Goal: Task Accomplishment & Management: Use online tool/utility

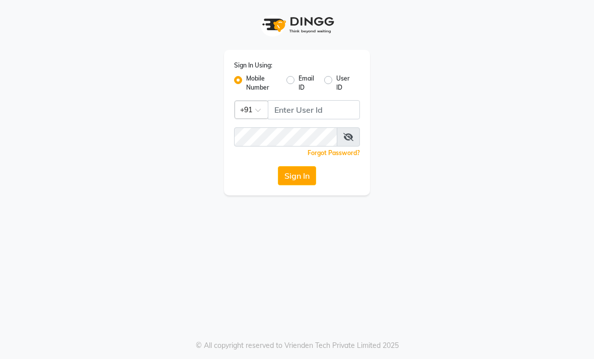
click at [312, 104] on input "Username" at bounding box center [314, 109] width 92 height 19
type input "9530666825"
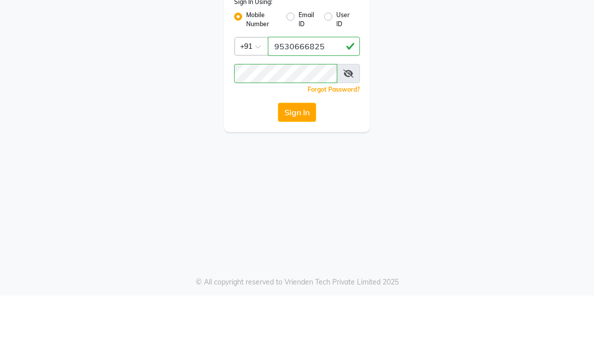
click at [299, 166] on button "Sign In" at bounding box center [297, 175] width 38 height 19
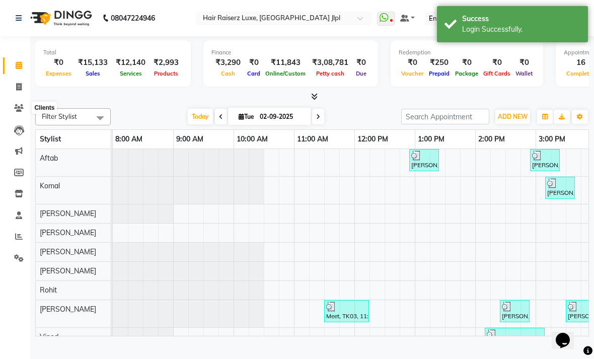
click at [20, 108] on icon at bounding box center [19, 108] width 10 height 8
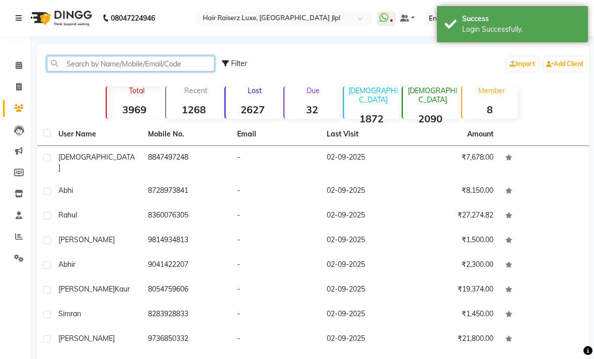
click at [157, 72] on input "text" at bounding box center [131, 64] width 168 height 16
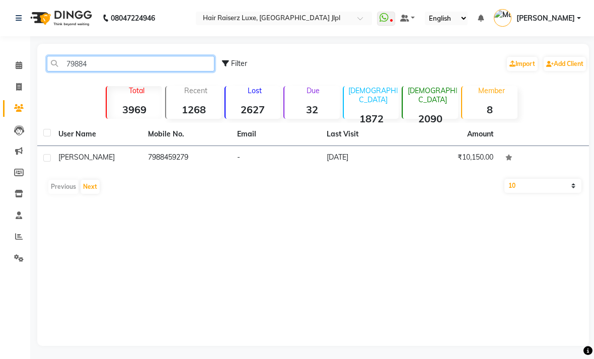
type input "79884"
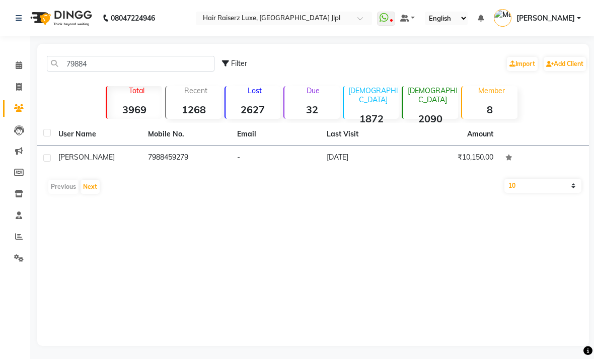
scroll to position [16, 0]
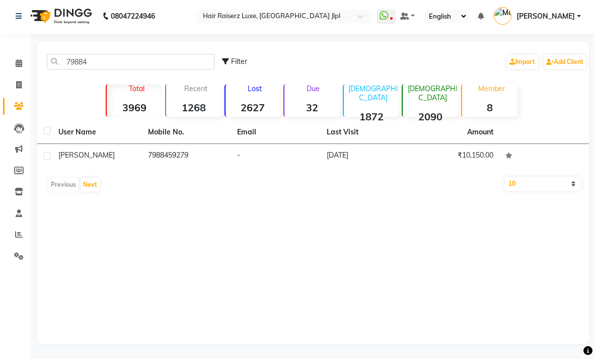
click at [80, 155] on span "Saurav" at bounding box center [86, 155] width 56 height 9
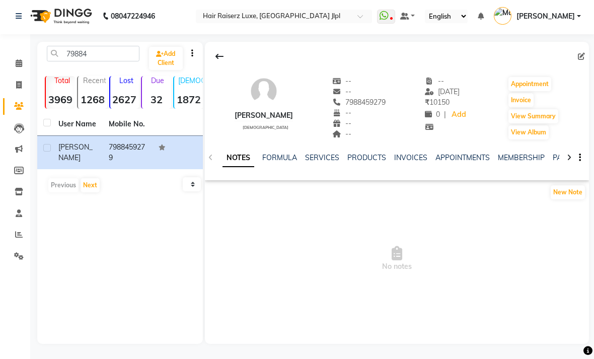
click at [324, 159] on link "SERVICES" at bounding box center [322, 157] width 34 height 9
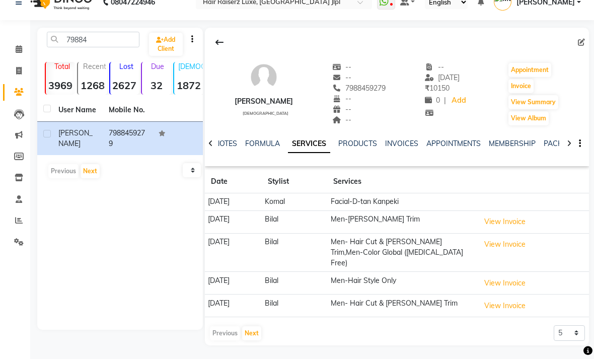
click at [24, 63] on link "Invoice" at bounding box center [15, 71] width 24 height 17
select select "service"
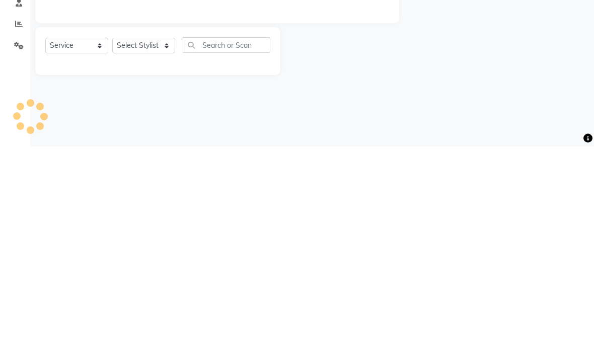
type input "3253"
select select "5409"
click at [348, 97] on main "INVOICE PREVIOUS INVOICES Create New Save Client +91 Date 02-09-2025 Invoice Nu…" at bounding box center [312, 173] width 564 height 259
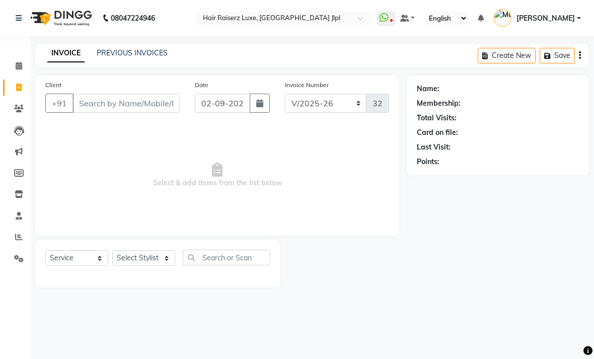
click at [154, 57] on link "PREVIOUS INVOICES" at bounding box center [132, 52] width 71 height 9
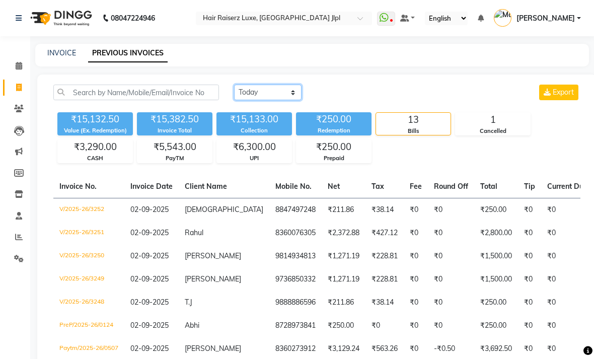
click at [281, 100] on select "Today Yesterday Custom Range" at bounding box center [267, 93] width 67 height 16
select select "range"
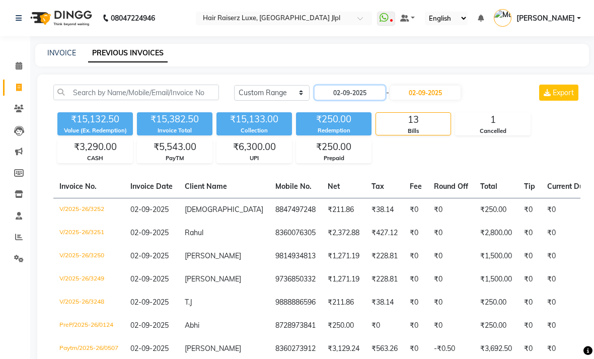
click at [353, 100] on input "02-09-2025" at bounding box center [350, 93] width 71 height 14
select select "9"
select select "2025"
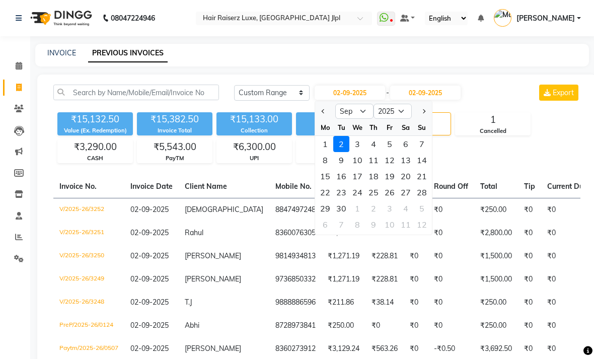
click at [319, 119] on button "Previous month" at bounding box center [323, 111] width 9 height 16
select select "8"
click at [422, 168] on div "10" at bounding box center [422, 160] width 16 height 16
type input "10-08-2025"
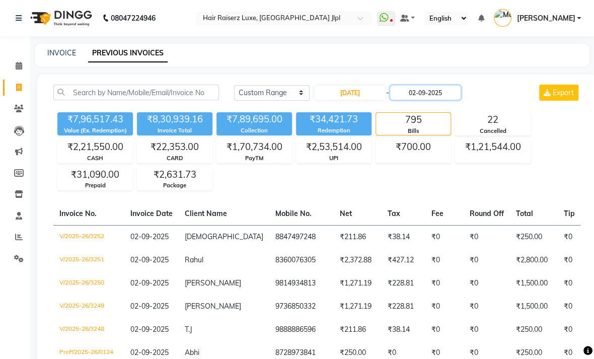
click at [432, 100] on input "02-09-2025" at bounding box center [425, 93] width 71 height 14
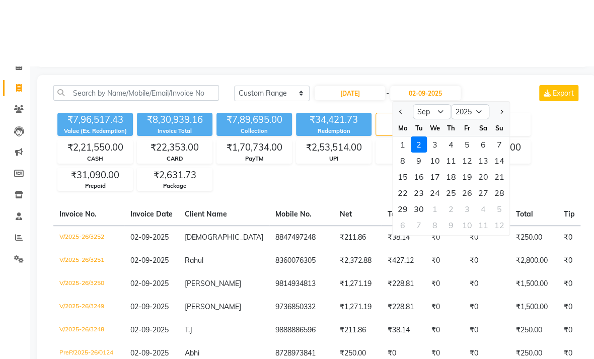
scroll to position [85, 0]
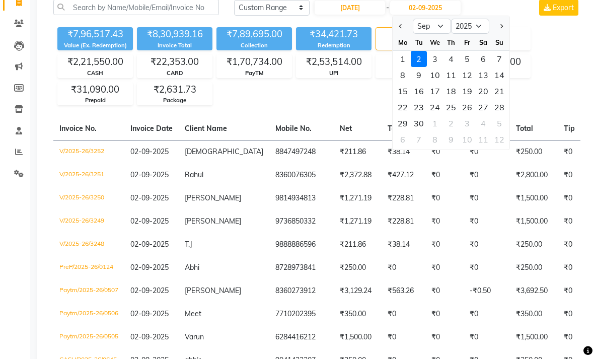
click at [401, 28] on span "Previous month" at bounding box center [401, 26] width 4 height 4
select select "8"
click at [496, 83] on div "10" at bounding box center [500, 75] width 16 height 16
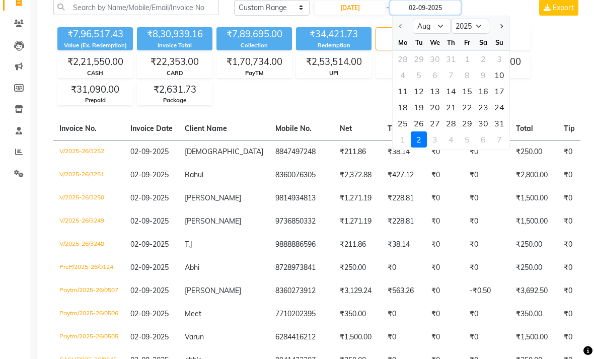
type input "10-08-2025"
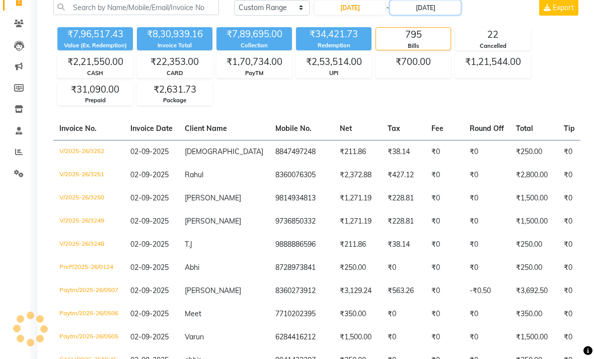
scroll to position [85, 0]
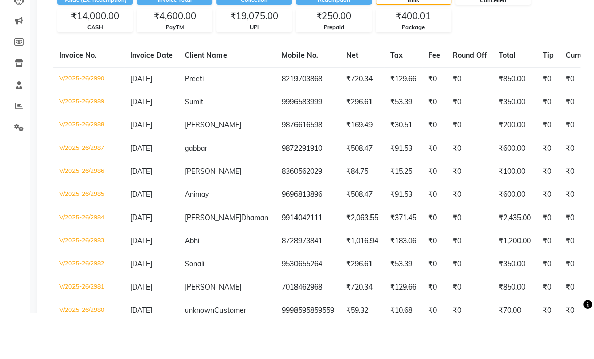
click at [562, 160] on td "₹0" at bounding box center [586, 171] width 52 height 23
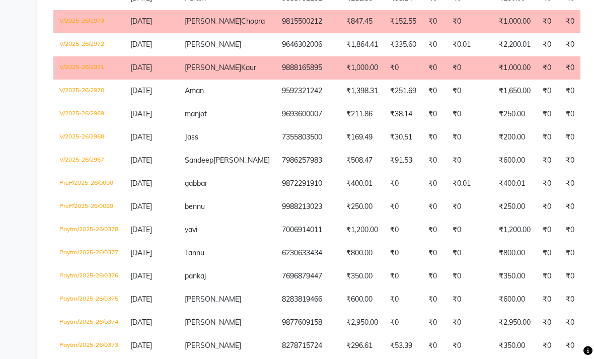
scroll to position [547, 0]
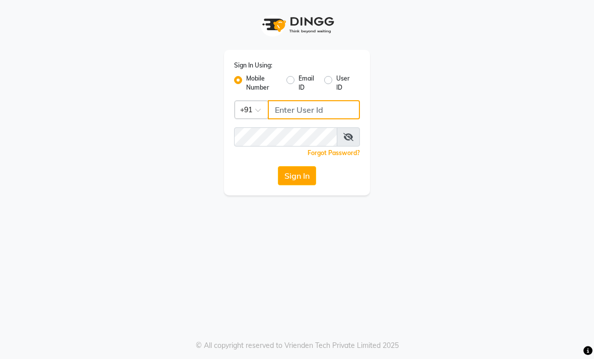
click at [319, 113] on input "Username" at bounding box center [314, 109] width 92 height 19
type input "0"
type input "9530666825"
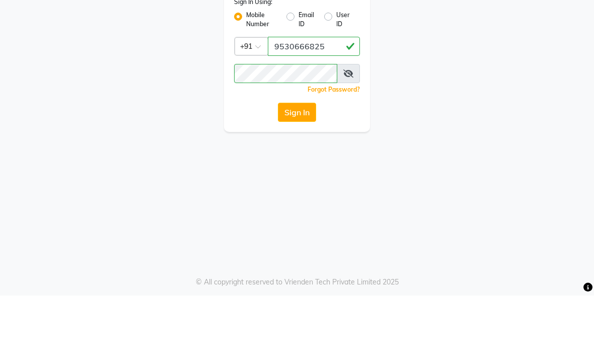
click at [243, 166] on div "Sign In" at bounding box center [297, 175] width 126 height 19
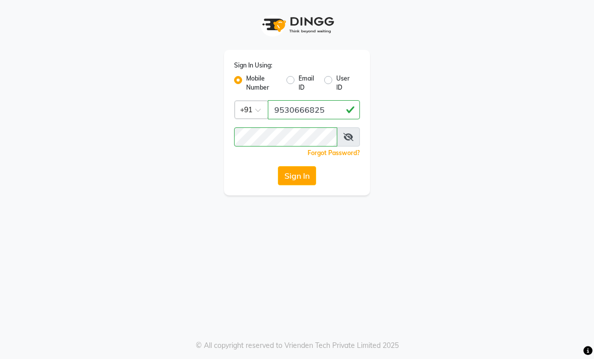
click at [308, 177] on button "Sign In" at bounding box center [297, 175] width 38 height 19
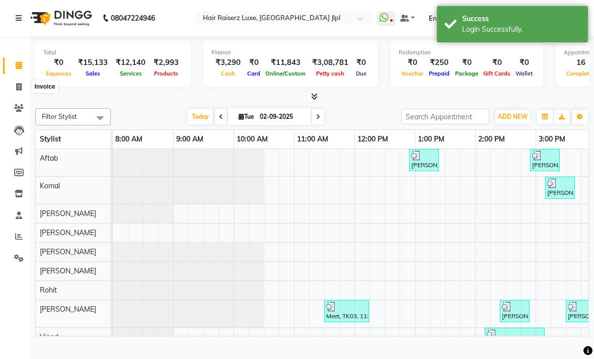
click at [17, 86] on icon at bounding box center [19, 87] width 6 height 8
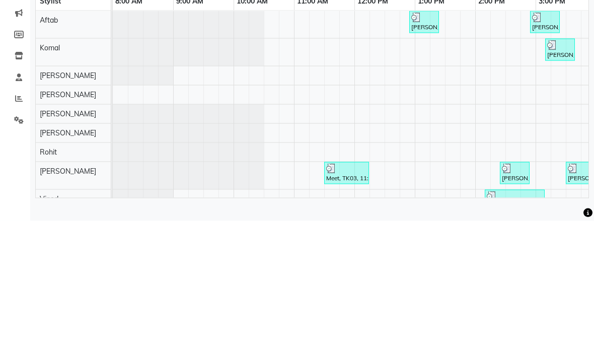
select select "5409"
select select "service"
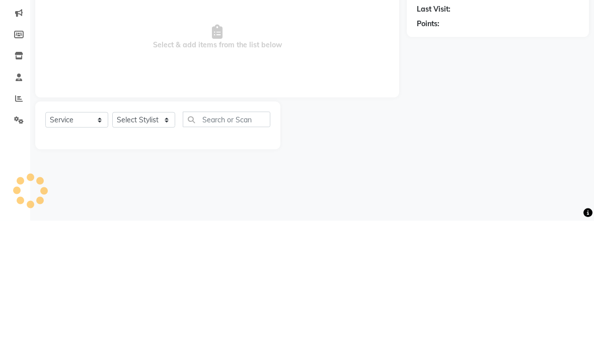
click at [389, 240] on div at bounding box center [344, 264] width 126 height 48
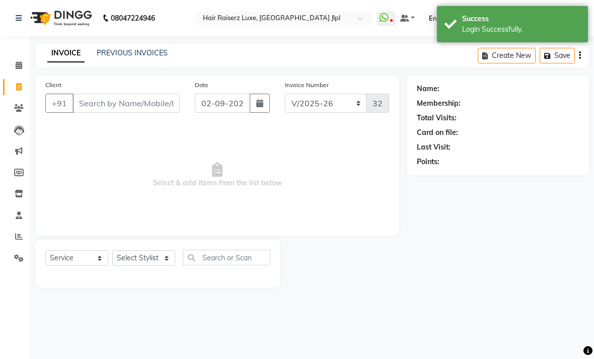
click at [155, 57] on link "PREVIOUS INVOICES" at bounding box center [132, 52] width 71 height 9
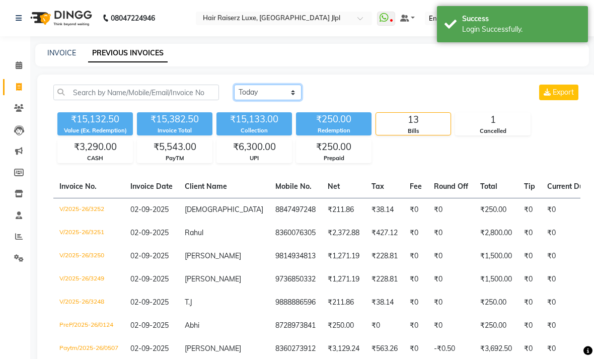
click at [299, 100] on select "Today Yesterday Custom Range" at bounding box center [267, 93] width 67 height 16
select select "range"
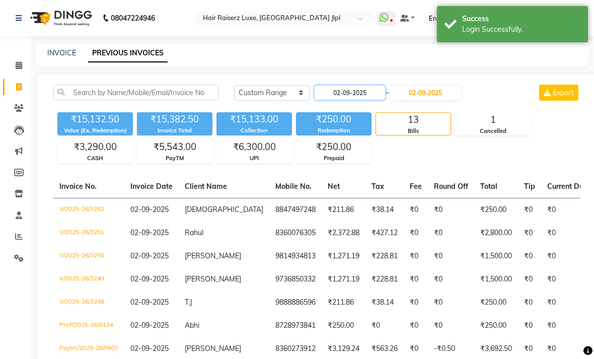
click at [359, 100] on input "02-09-2025" at bounding box center [350, 93] width 71 height 14
select select "9"
select select "2025"
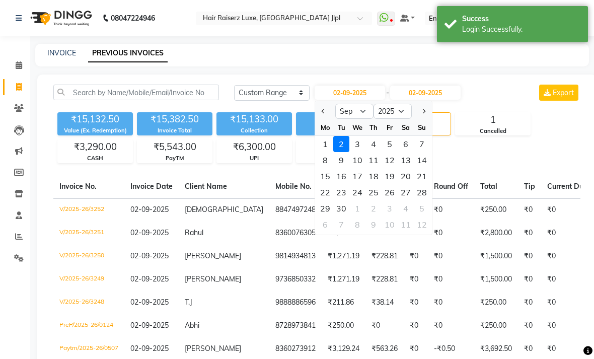
click at [324, 113] on span "Previous month" at bounding box center [324, 111] width 4 height 4
select select "8"
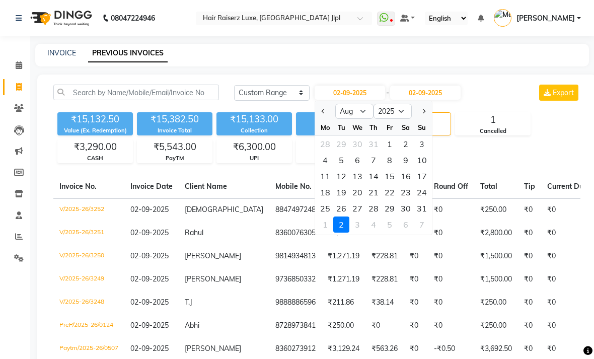
click at [425, 168] on div "10" at bounding box center [422, 160] width 16 height 16
type input "10-08-2025"
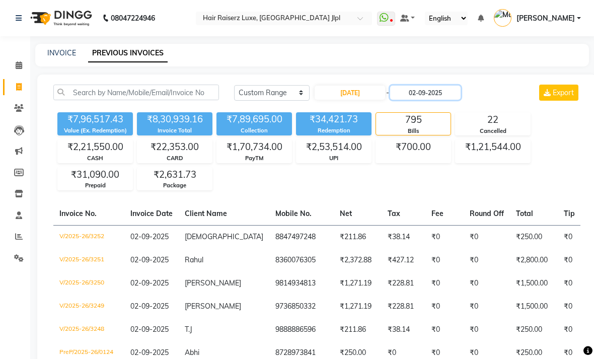
click at [434, 100] on input "02-09-2025" at bounding box center [425, 93] width 71 height 14
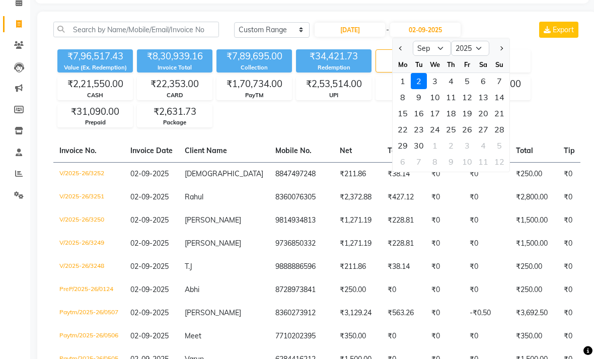
scroll to position [85, 0]
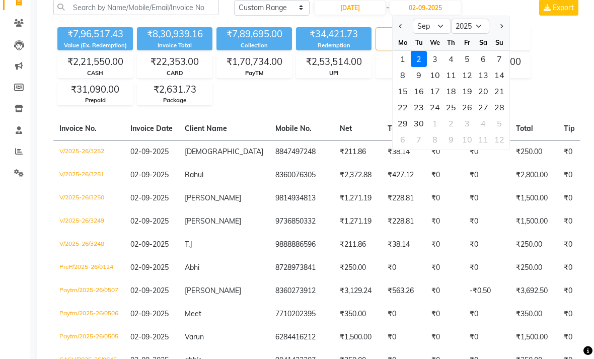
click at [403, 34] on button "Previous month" at bounding box center [401, 26] width 9 height 16
select select "8"
click at [498, 83] on div "10" at bounding box center [500, 75] width 16 height 16
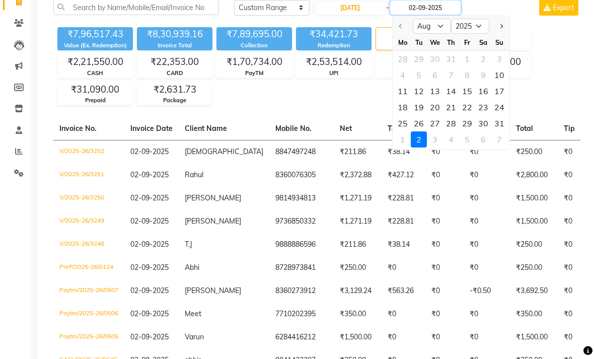
type input "10-08-2025"
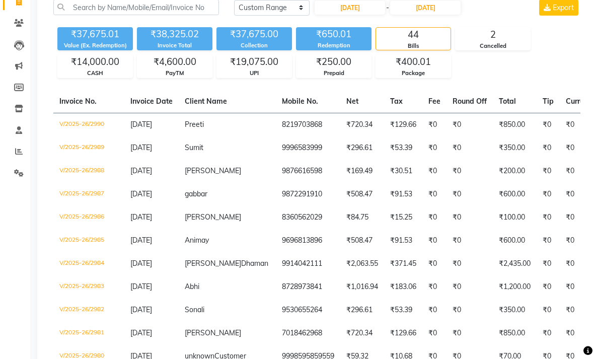
click at [563, 78] on div "₹37,675.01 Value (Ex. Redemption) ₹38,325.02 Invoice Total ₹37,675.00 Collectio…" at bounding box center [316, 50] width 527 height 55
click at [262, 69] on div "₹19,075.00" at bounding box center [254, 62] width 75 height 14
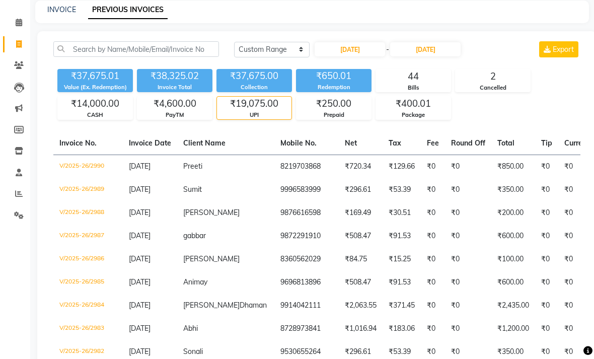
scroll to position [42, 0]
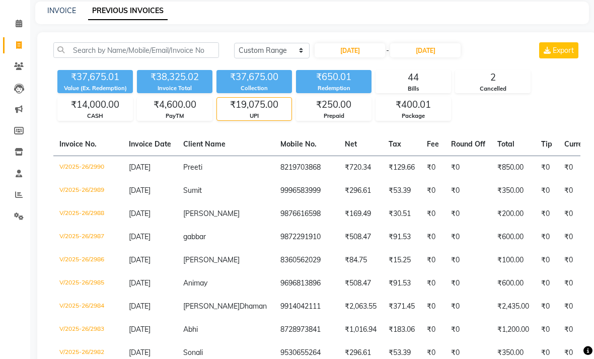
click at [179, 120] on div "PayTM" at bounding box center [174, 116] width 75 height 9
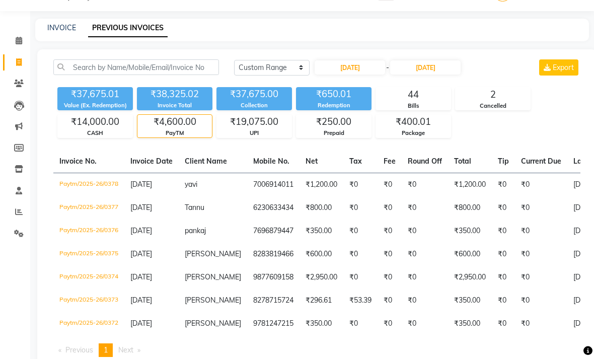
scroll to position [25, 0]
click at [105, 129] on div "₹14,000.00" at bounding box center [95, 122] width 75 height 14
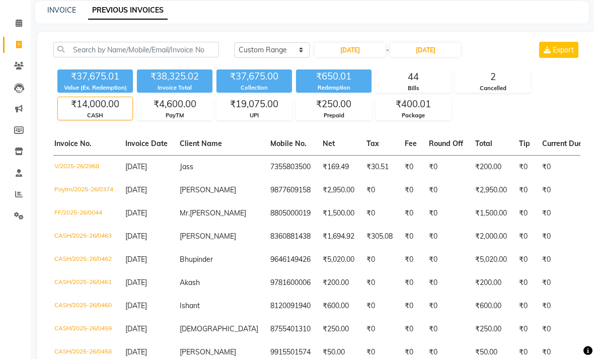
scroll to position [0, 0]
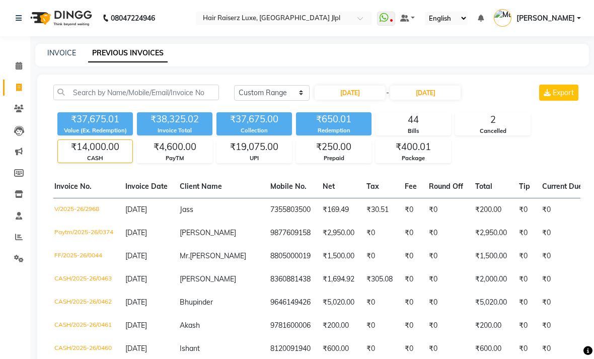
click at [84, 154] on div "₹14,000.00" at bounding box center [95, 147] width 75 height 14
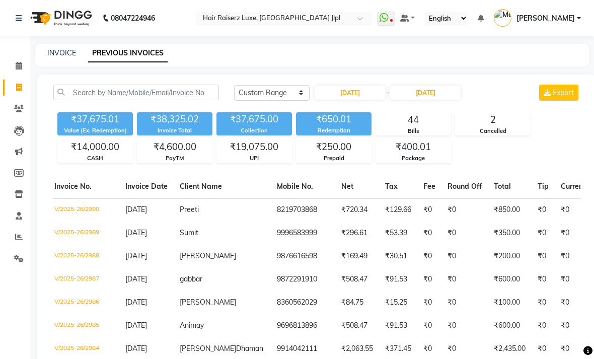
click at [67, 59] on div "INVOICE PREVIOUS INVOICES" at bounding box center [312, 55] width 554 height 23
click at [68, 57] on link "INVOICE" at bounding box center [61, 52] width 29 height 9
select select "service"
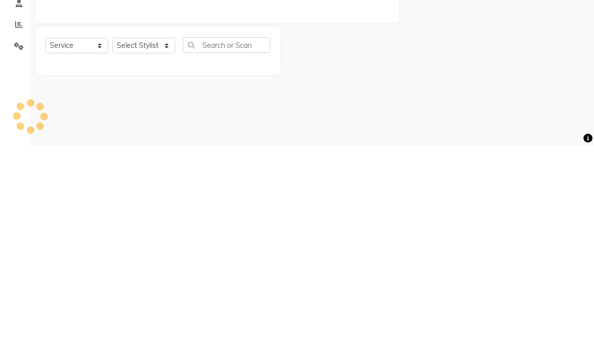
type input "3253"
select select "5409"
click at [411, 107] on div "08047224946 Select Location × Hair Raiserz Luxe, Sector 91 Jlpl WhatsApp Status…" at bounding box center [297, 179] width 594 height 359
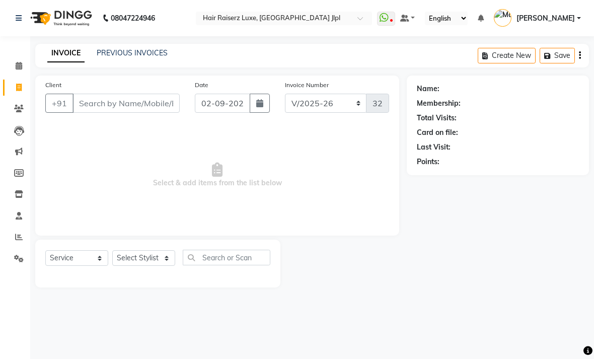
click at [259, 107] on icon "button" at bounding box center [259, 103] width 7 height 8
select select "9"
select select "2025"
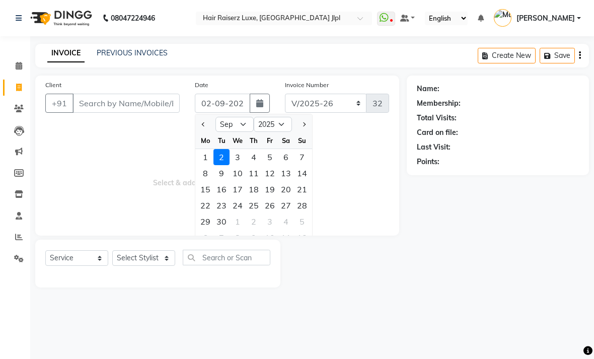
click at [207, 132] on button "Previous month" at bounding box center [203, 124] width 9 height 16
select select "8"
click at [303, 181] on div "10" at bounding box center [302, 173] width 16 height 16
type input "10-08-2025"
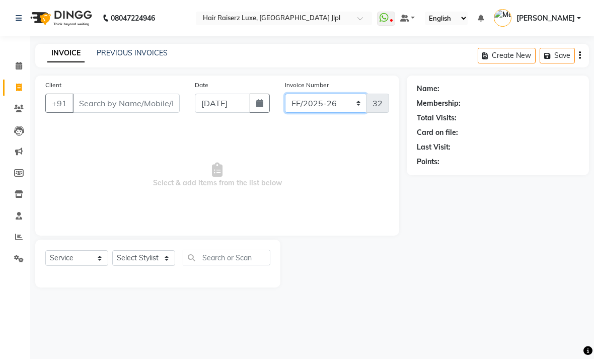
click at [343, 113] on select "FF/2025-26 PreP/2025-26 BANK/2025-26 Paytm/2025-26 CASH/2025-26 V/2025-26" at bounding box center [326, 103] width 82 height 19
select select "5409"
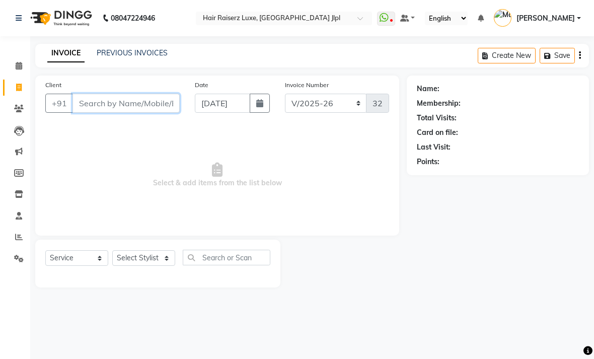
click at [130, 113] on input "Client" at bounding box center [126, 103] width 107 height 19
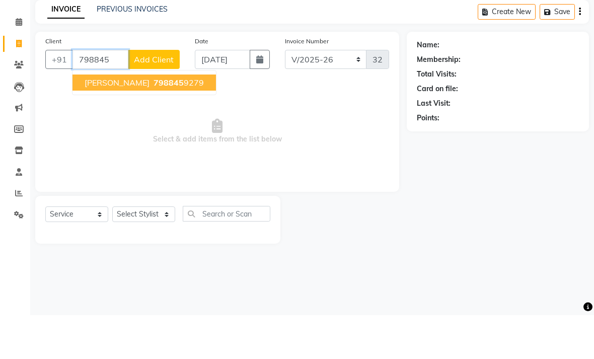
click at [153, 121] on ngb-highlight "798845 9279" at bounding box center [178, 126] width 52 height 10
type input "7988459279"
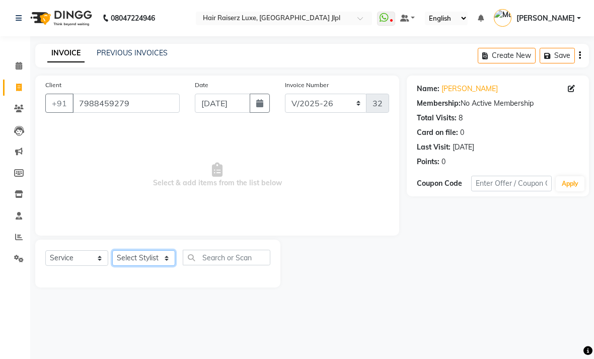
click at [148, 266] on select "Select Stylist Abhishek Aftab Ajay Anand Bhoomika Bilal C&Gs Vogue Chhavi Duati…" at bounding box center [143, 258] width 63 height 16
select select "47928"
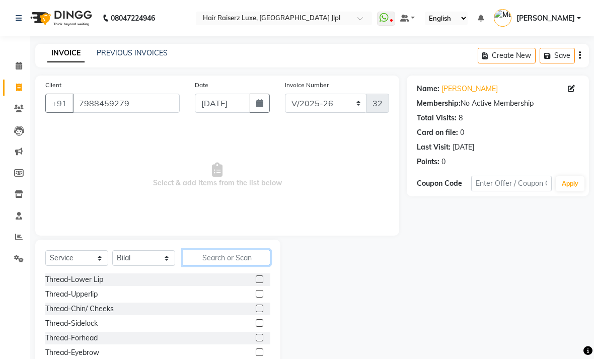
click at [215, 265] on input "text" at bounding box center [227, 258] width 88 height 16
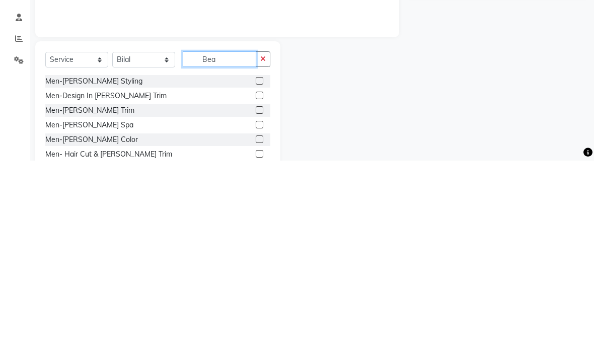
type input "Bea"
click at [77, 304] on div "Men-Beard Trim" at bounding box center [89, 309] width 89 height 11
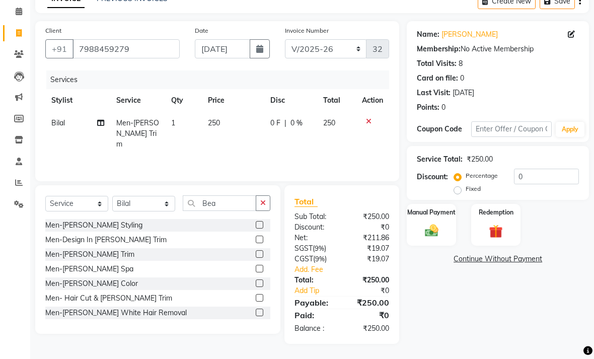
checkbox input "false"
click at [152, 212] on select "Select Stylist Abhishek Aftab Ajay Anand Bhoomika Bilal C&Gs Vogue Chhavi Duati…" at bounding box center [143, 204] width 63 height 16
select select "65657"
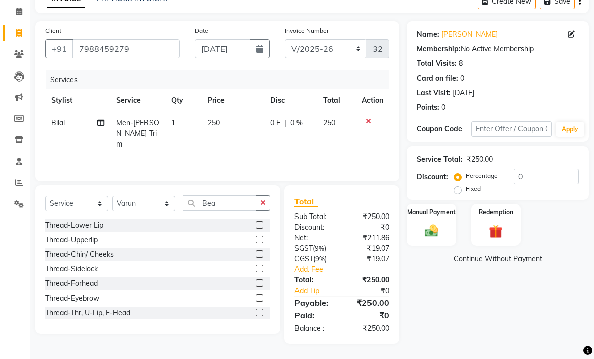
click at [259, 211] on button "button" at bounding box center [263, 203] width 15 height 16
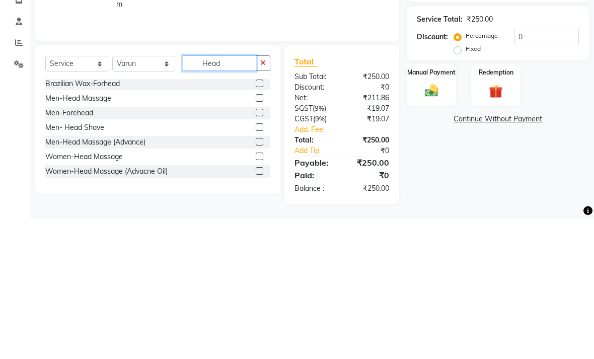
scroll to position [60, 0]
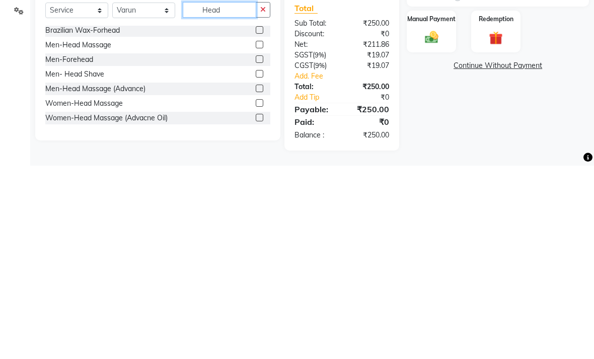
type input "Head"
click at [111, 277] on div "Men-Head Massage (Advance)" at bounding box center [95, 282] width 100 height 11
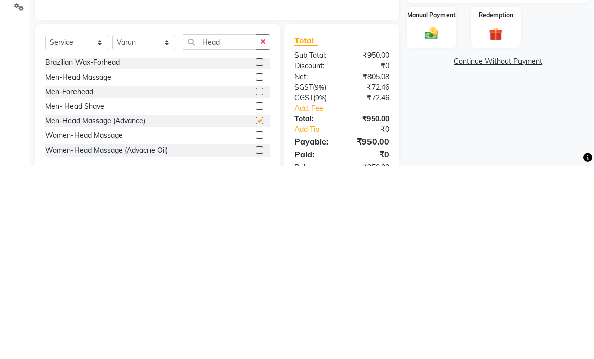
scroll to position [68, 0]
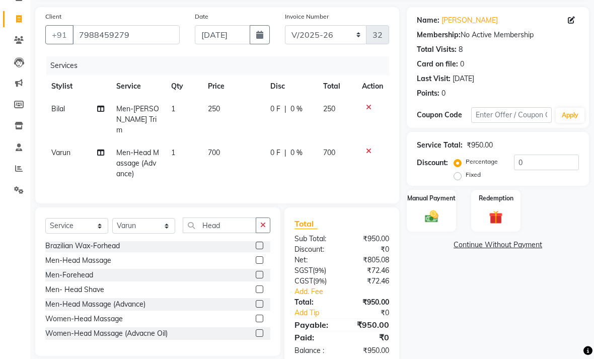
checkbox input "false"
click at [215, 154] on span "700" at bounding box center [214, 152] width 12 height 9
select select "65657"
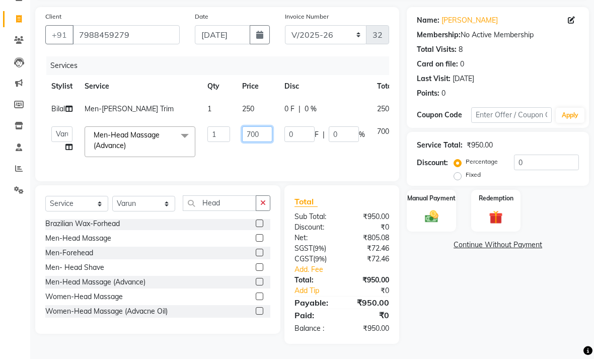
click at [253, 142] on input "700" at bounding box center [257, 134] width 30 height 16
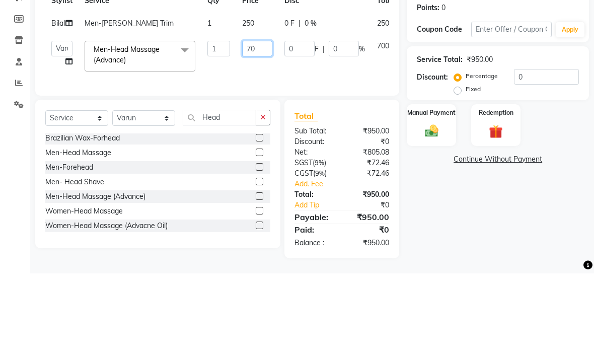
type input "7"
type input "6"
type input "700"
click at [226, 110] on div "Client +91 7988459279 Date 10-08-2025 Invoice Number FF/2025-26 PreP/2025-26 BA…" at bounding box center [217, 94] width 364 height 174
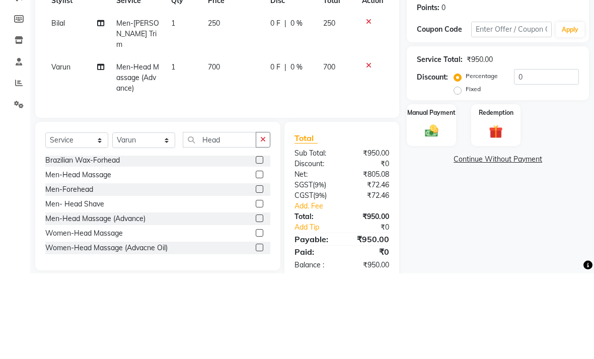
scroll to position [93, 0]
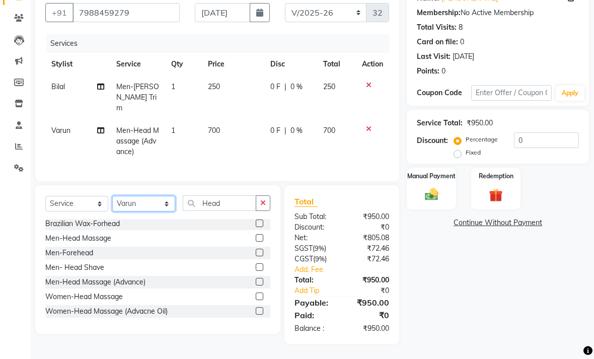
click at [157, 206] on select "Select Stylist Abhishek Aftab Ajay Anand Bhoomika Bilal C&Gs Vogue Chhavi Duati…" at bounding box center [143, 204] width 63 height 16
select select "68900"
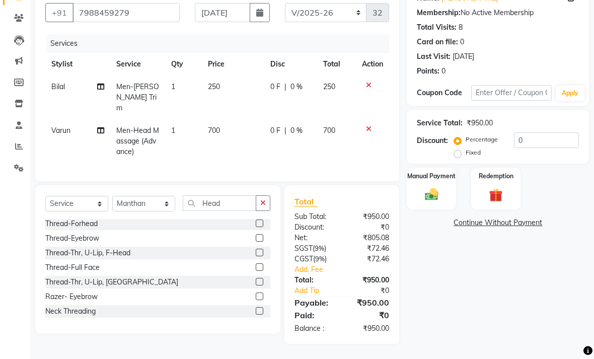
click at [89, 298] on div "Razer- Eyebrow" at bounding box center [71, 297] width 52 height 11
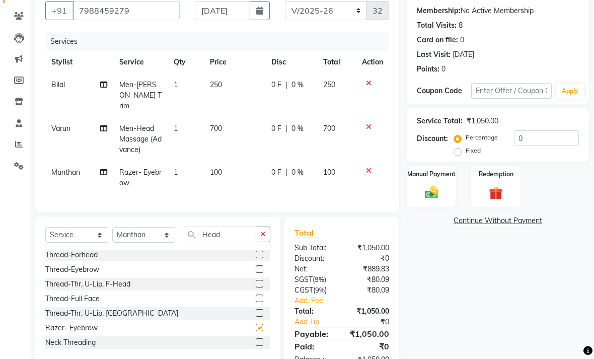
checkbox input "false"
click at [82, 272] on div "Thread-Eyebrow" at bounding box center [72, 269] width 54 height 11
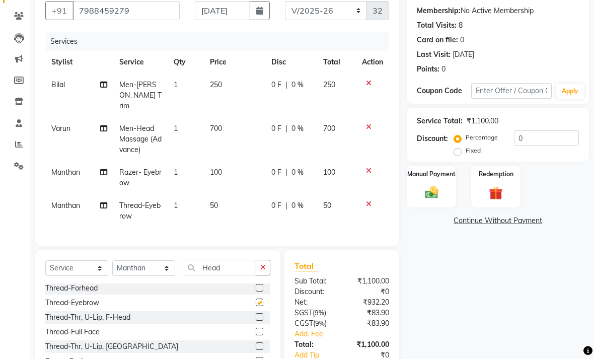
checkbox input "false"
click at [367, 174] on icon at bounding box center [369, 170] width 6 height 7
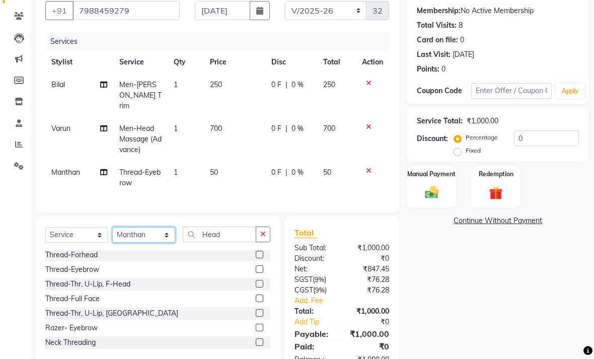
click at [156, 240] on select "Select Stylist Abhishek Aftab Ajay Anand Bhoomika Bilal C&Gs Vogue Chhavi Duati…" at bounding box center [143, 235] width 63 height 16
select select "84848"
click at [231, 236] on input "Head" at bounding box center [220, 235] width 74 height 16
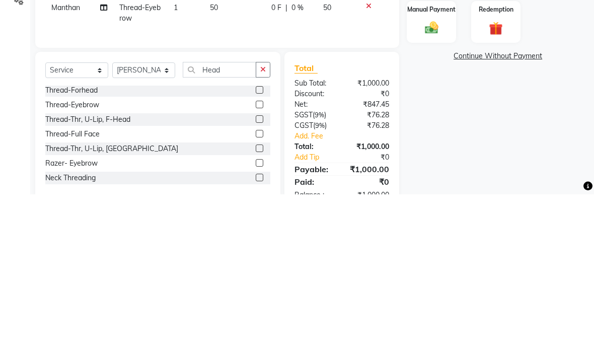
click at [265, 231] on icon "button" at bounding box center [263, 234] width 6 height 7
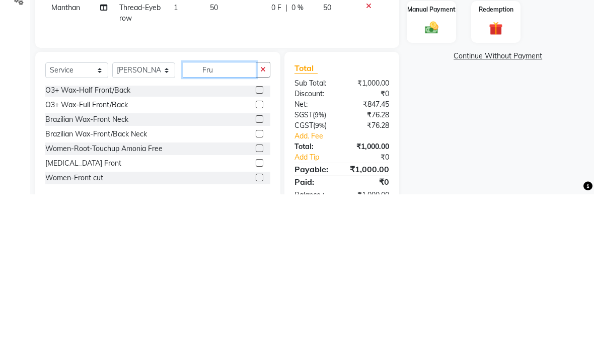
scroll to position [0, 0]
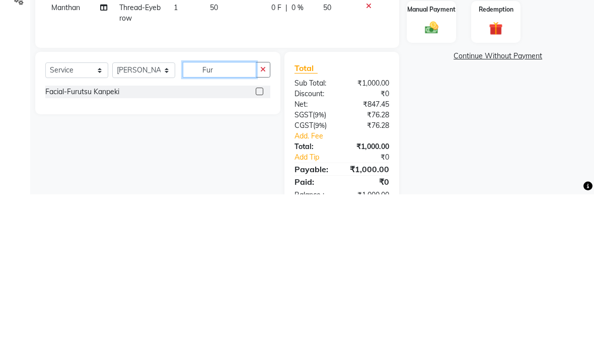
type input "Fur"
click at [107, 251] on div "Facial-Furutsu Kanpeki" at bounding box center [82, 256] width 74 height 11
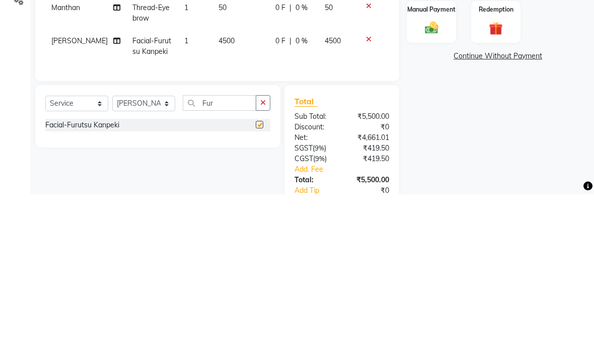
scroll to position [127, 0]
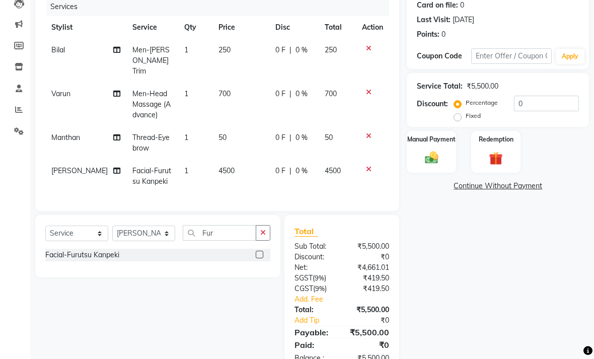
checkbox input "false"
click at [219, 175] on span "4500" at bounding box center [227, 170] width 16 height 9
select select "84848"
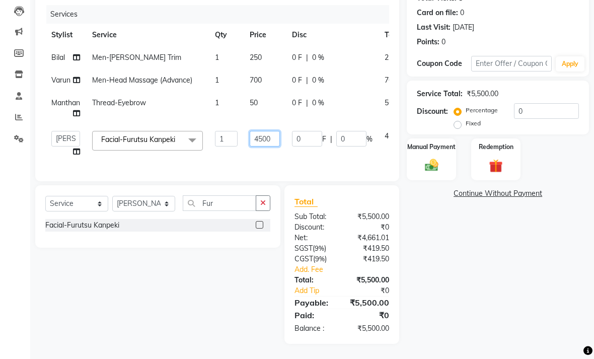
click at [261, 147] on input "4500" at bounding box center [265, 139] width 30 height 16
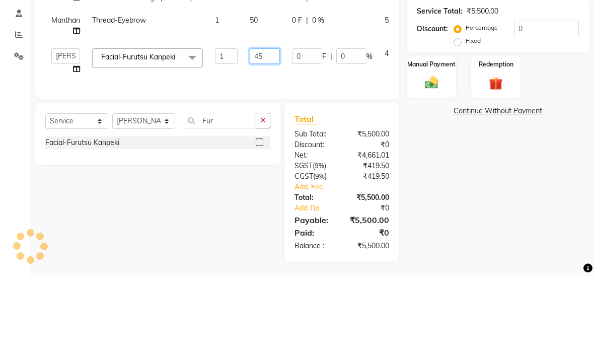
type input "4"
type input "6000"
click at [220, 185] on div "Select Service Product Membership Package Voucher Prepaid Gift Card Select Styl…" at bounding box center [157, 216] width 245 height 62
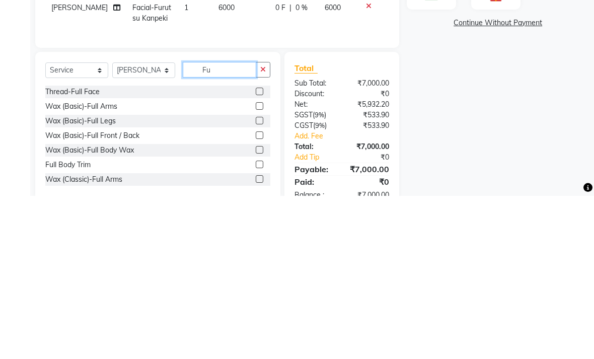
type input "F"
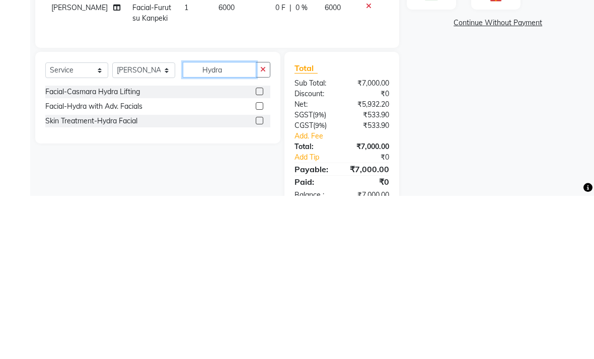
type input "Hydra"
click at [126, 264] on div "Facial-Hydra with Adv. Facials" at bounding box center [93, 269] width 97 height 11
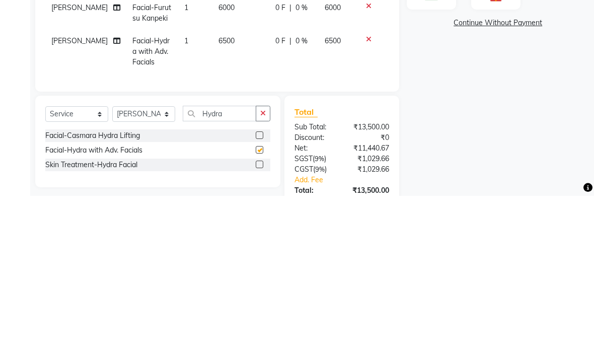
scroll to position [161, 0]
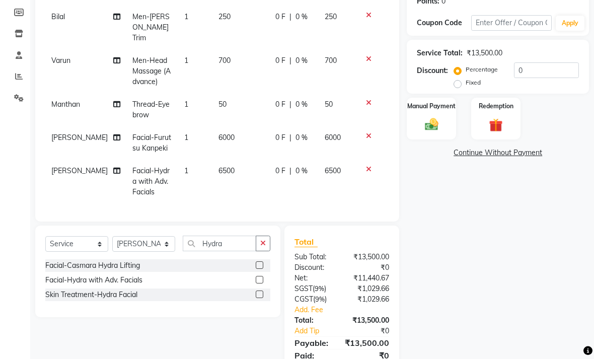
checkbox input "false"
click at [223, 175] on span "6500" at bounding box center [227, 170] width 16 height 9
select select "84848"
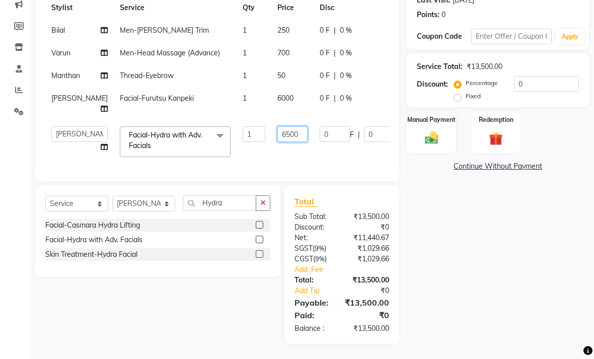
click at [277, 142] on input "6500" at bounding box center [292, 134] width 30 height 16
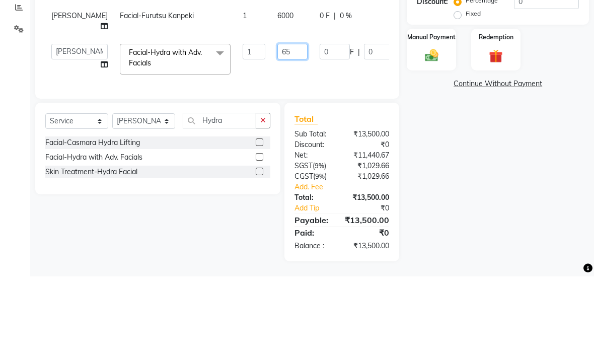
type input "6"
type input "1500"
click at [418, 115] on div "Name: Saurav Membership: No Active Membership Total Visits: 8 Card on file: 0 L…" at bounding box center [502, 135] width 190 height 415
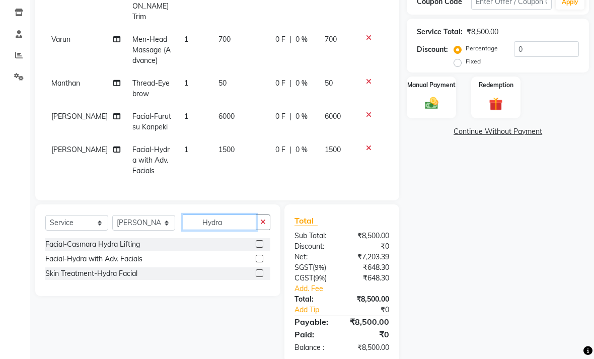
click at [233, 227] on input "Hydra" at bounding box center [220, 223] width 74 height 16
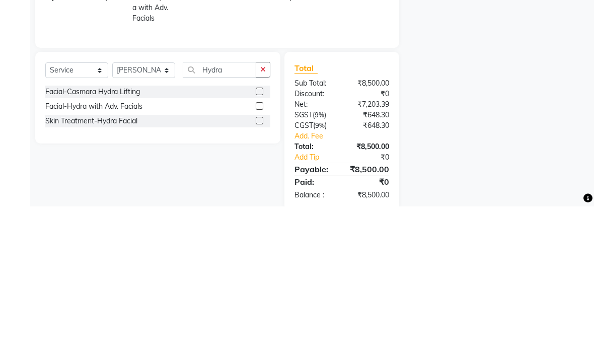
click at [266, 219] on icon "button" at bounding box center [263, 222] width 6 height 7
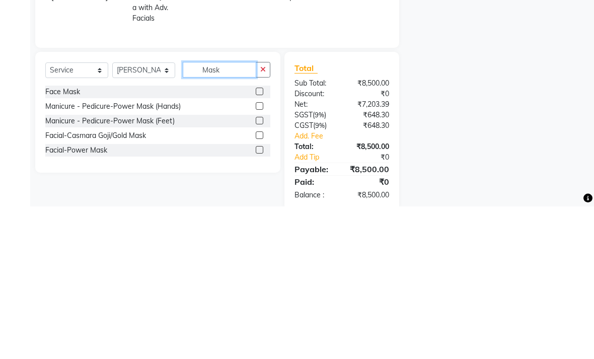
scroll to position [0, 0]
type input "Mask"
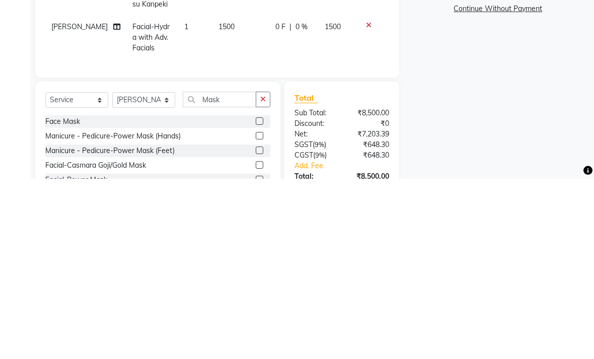
scroll to position [204, 0]
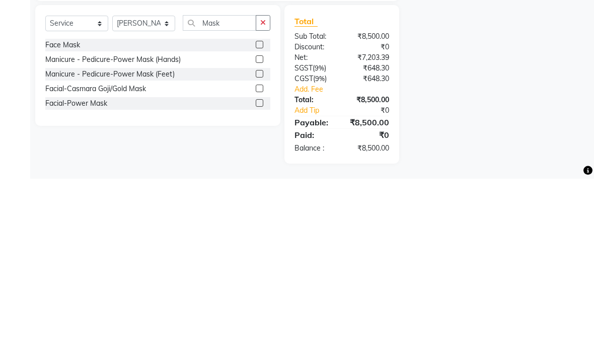
click at [73, 220] on div "Face Mask" at bounding box center [62, 225] width 35 height 11
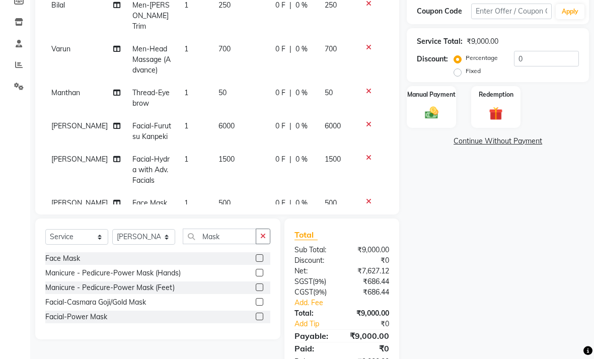
checkbox input "false"
click at [290, 127] on div "0 F | 0 %" at bounding box center [293, 126] width 37 height 11
select select "84848"
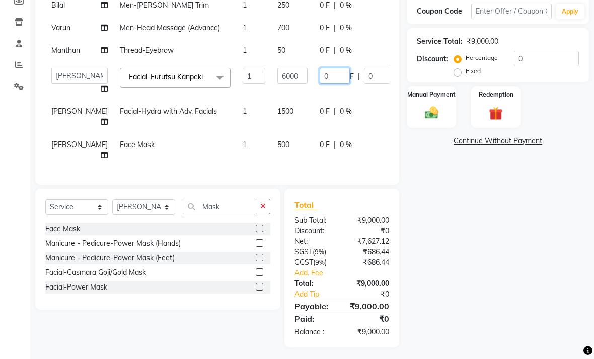
click at [320, 84] on input "0" at bounding box center [335, 76] width 30 height 16
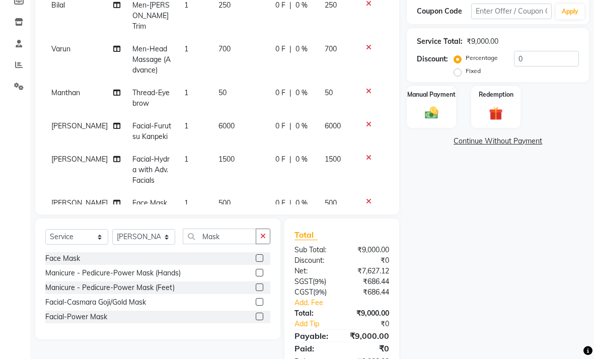
click at [290, 125] on div "0 F | 0 %" at bounding box center [293, 126] width 37 height 11
select select "84848"
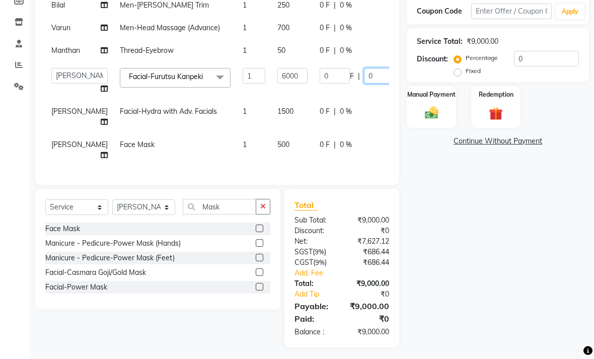
click at [364, 84] on input "0" at bounding box center [379, 76] width 30 height 16
type input "50"
click at [314, 143] on tbody "Bilal Men-Beard Trim 1 250 0 F | 0 % 250 Varun Men-Head Massage (Advance) 1 700…" at bounding box center [257, 80] width 424 height 173
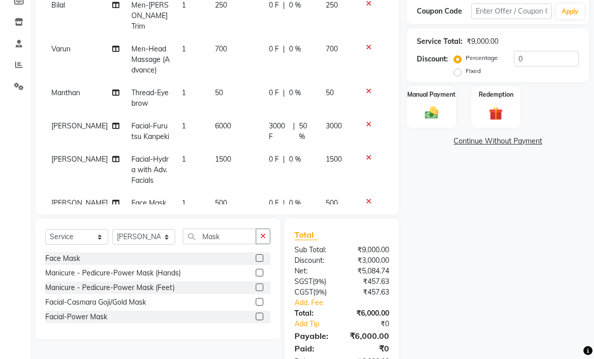
click at [295, 165] on span "0 %" at bounding box center [295, 159] width 12 height 11
select select "84848"
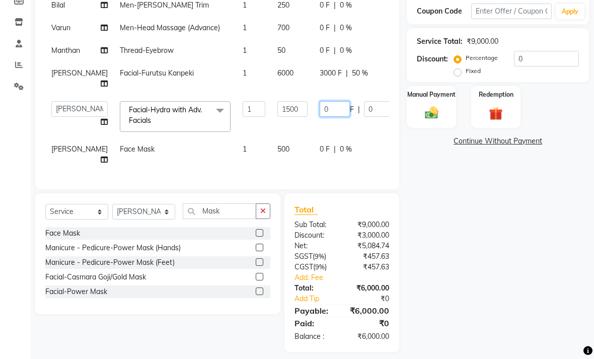
click at [320, 117] on input "0" at bounding box center [335, 109] width 30 height 16
type input "50"
click at [567, 111] on div "Manual Payment Redemption" at bounding box center [497, 107] width 197 height 42
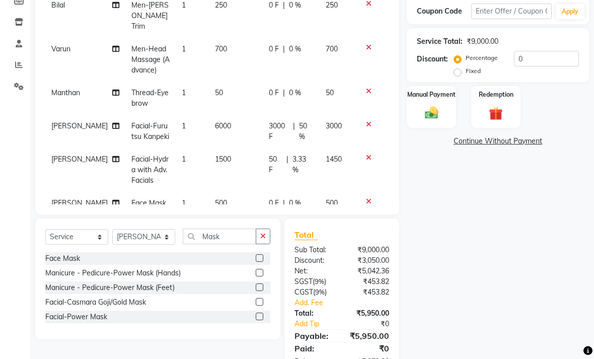
click at [296, 161] on span "3.33 %" at bounding box center [303, 164] width 21 height 21
select select "84848"
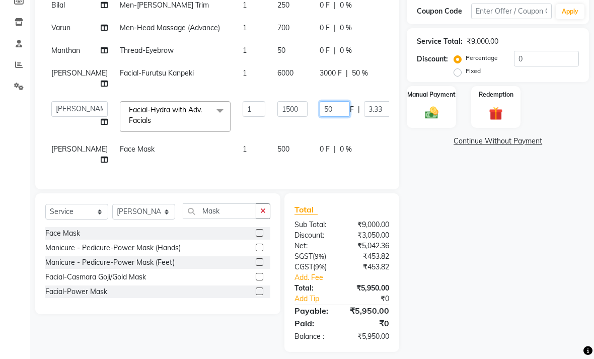
click at [320, 117] on input "50" at bounding box center [335, 109] width 30 height 16
type input "5"
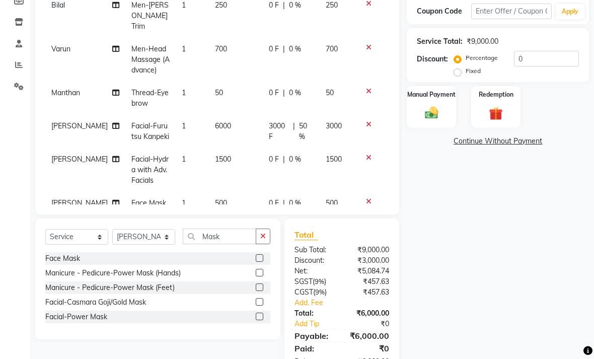
click at [289, 163] on span "0 %" at bounding box center [295, 159] width 12 height 11
select select "84848"
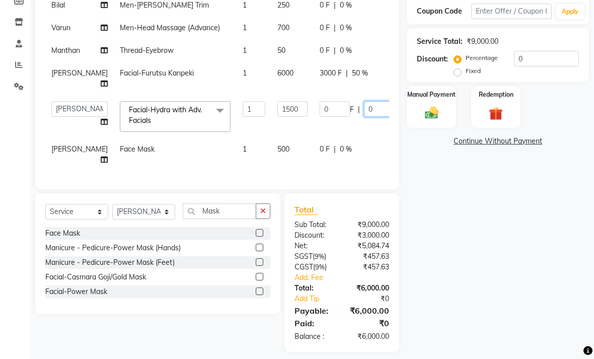
click at [364, 117] on input "0" at bounding box center [379, 109] width 30 height 16
type input "50"
click at [422, 147] on div "Continue Without Payment" at bounding box center [498, 141] width 178 height 11
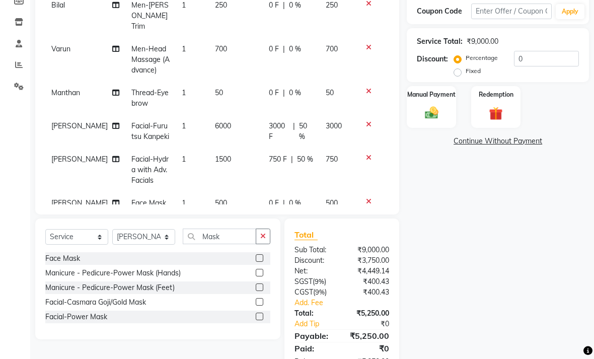
click at [267, 58] on td "0 F | 0 %" at bounding box center [291, 60] width 56 height 44
select select "65657"
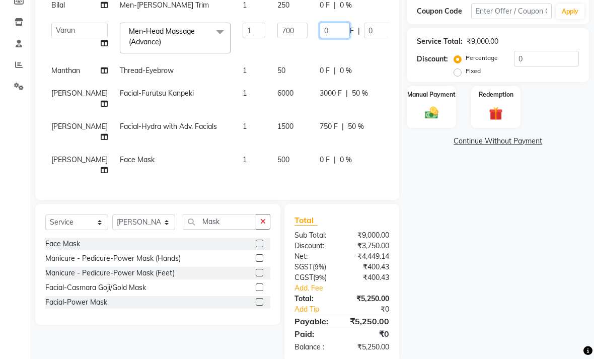
click at [320, 38] on input "0" at bounding box center [335, 31] width 30 height 16
type input "100"
click at [410, 168] on div "Name: Saurav Membership: No Active Membership Total Visits: 8 Card on file: 0 L…" at bounding box center [502, 132] width 190 height 459
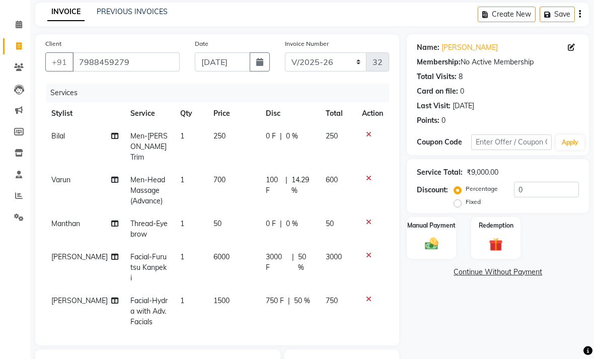
scroll to position [41, 0]
click at [439, 252] on img at bounding box center [432, 244] width 22 height 16
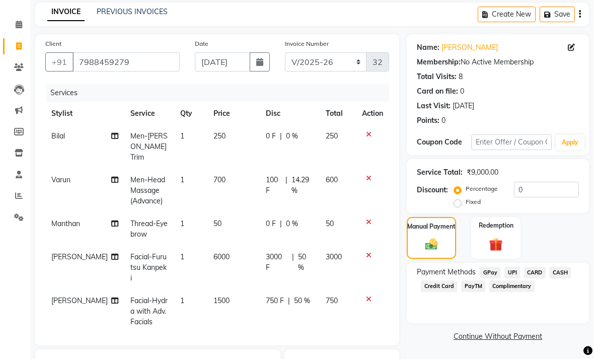
click at [507, 278] on span "UPI" at bounding box center [513, 273] width 16 height 12
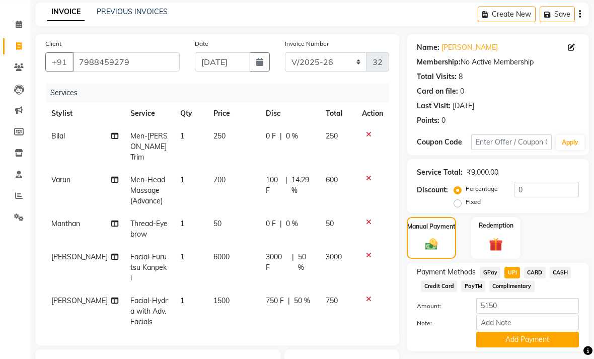
click at [528, 347] on button "Add Payment" at bounding box center [527, 340] width 103 height 16
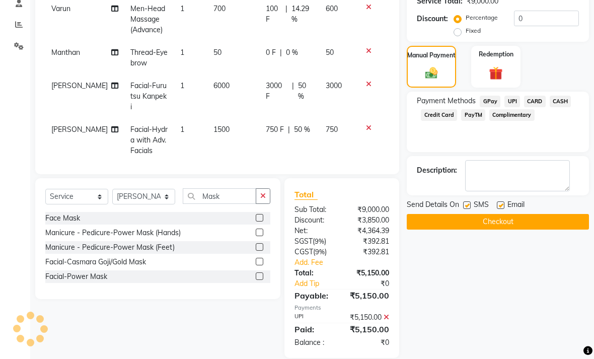
scroll to position [219, 0]
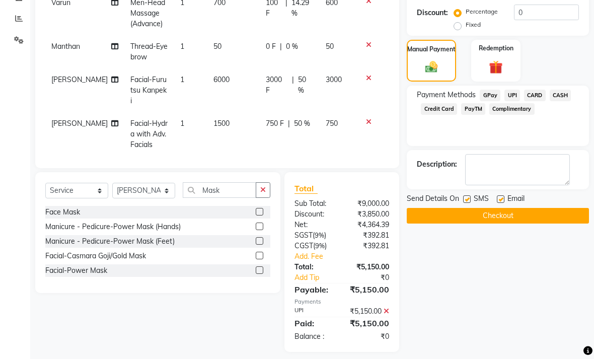
click at [500, 224] on button "Checkout" at bounding box center [498, 216] width 182 height 16
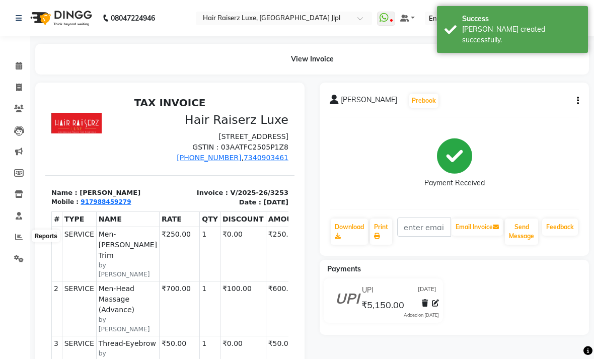
click at [19, 239] on icon at bounding box center [19, 237] width 8 height 8
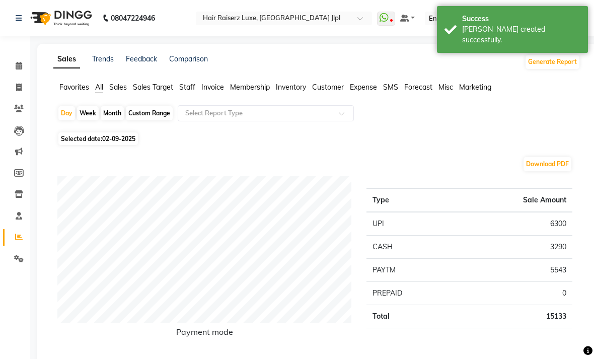
click at [17, 89] on icon at bounding box center [19, 88] width 6 height 8
select select "service"
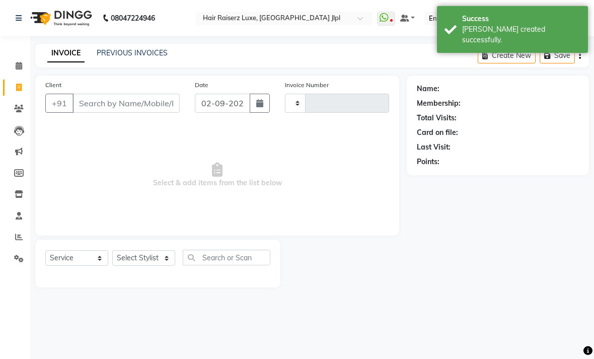
type input "3254"
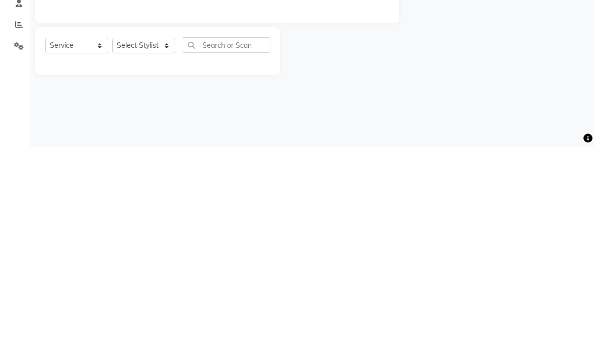
select select "5409"
click at [7, 229] on link "Reports" at bounding box center [15, 237] width 24 height 17
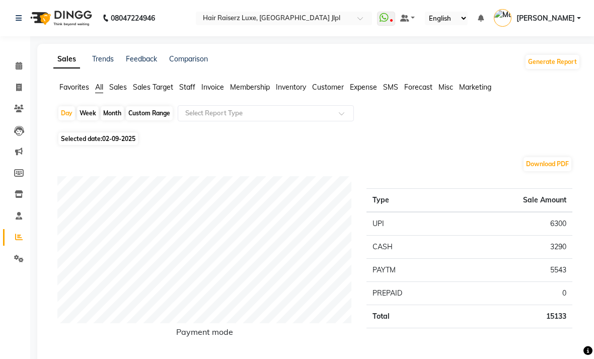
click at [26, 88] on span at bounding box center [19, 88] width 18 height 12
select select "service"
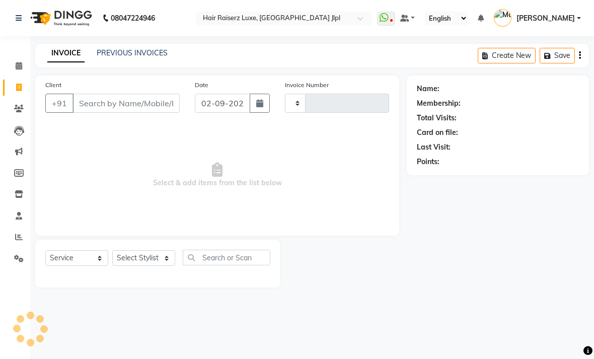
type input "3254"
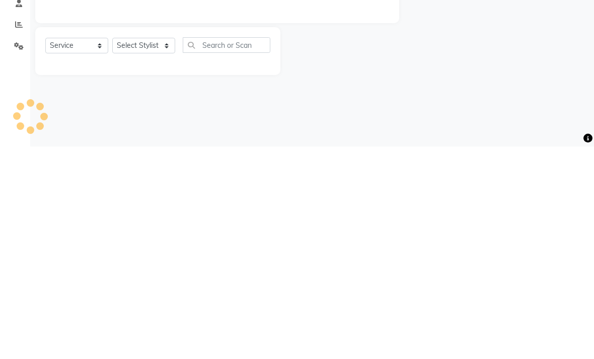
select select "5409"
click at [279, 114] on div "08047224946 Select Location × Hair Raiserz Luxe, Sector 91 Jlpl WhatsApp Status…" at bounding box center [297, 179] width 594 height 359
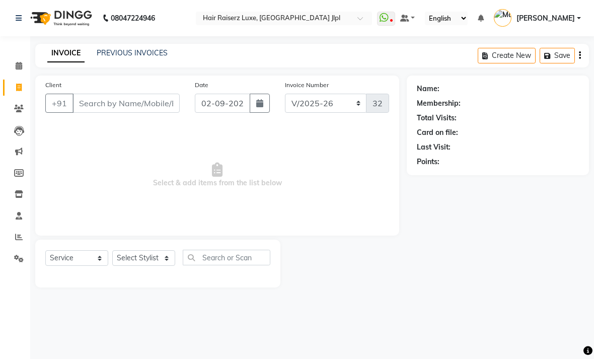
click at [138, 57] on link "PREVIOUS INVOICES" at bounding box center [132, 52] width 71 height 9
